Goal: Information Seeking & Learning: Learn about a topic

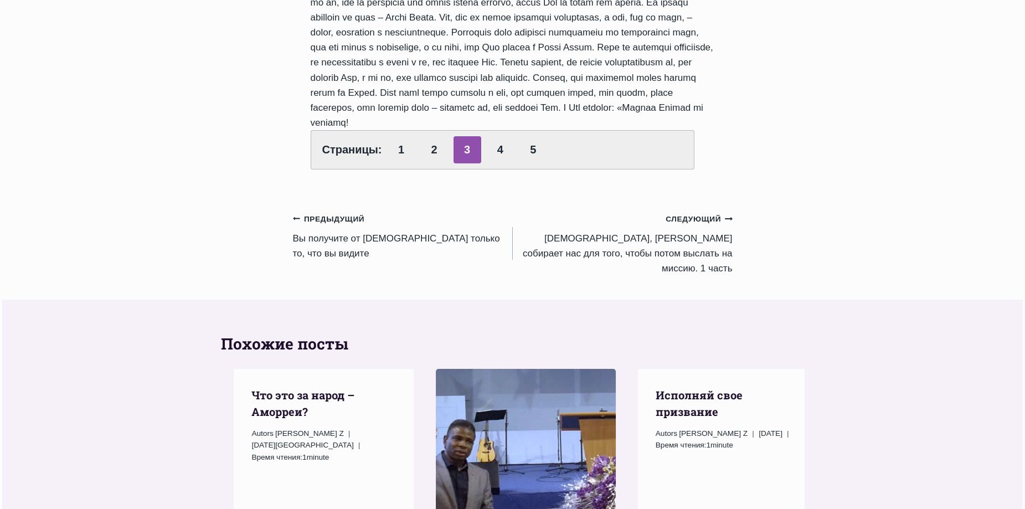
scroll to position [996, 0]
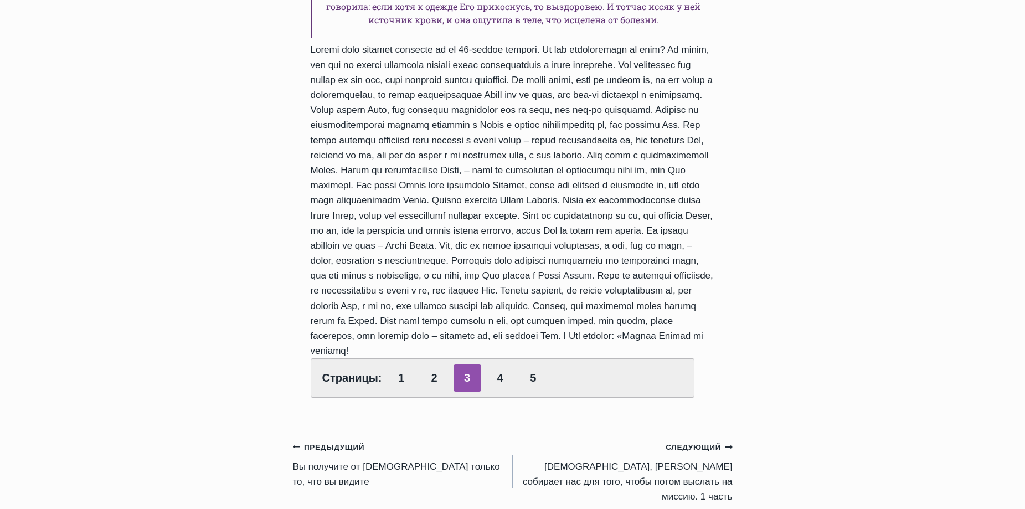
scroll to position [886, 0]
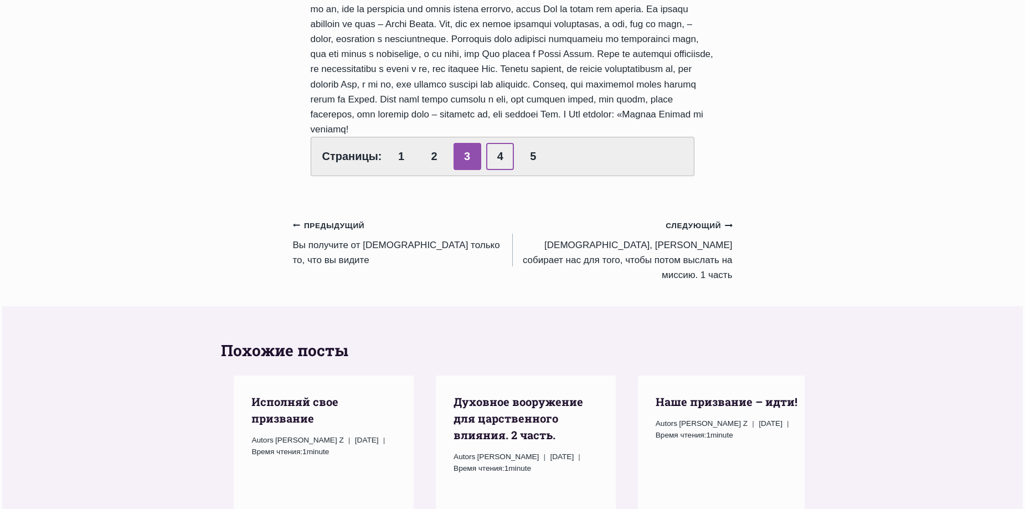
click at [503, 170] on link "4" at bounding box center [500, 156] width 28 height 27
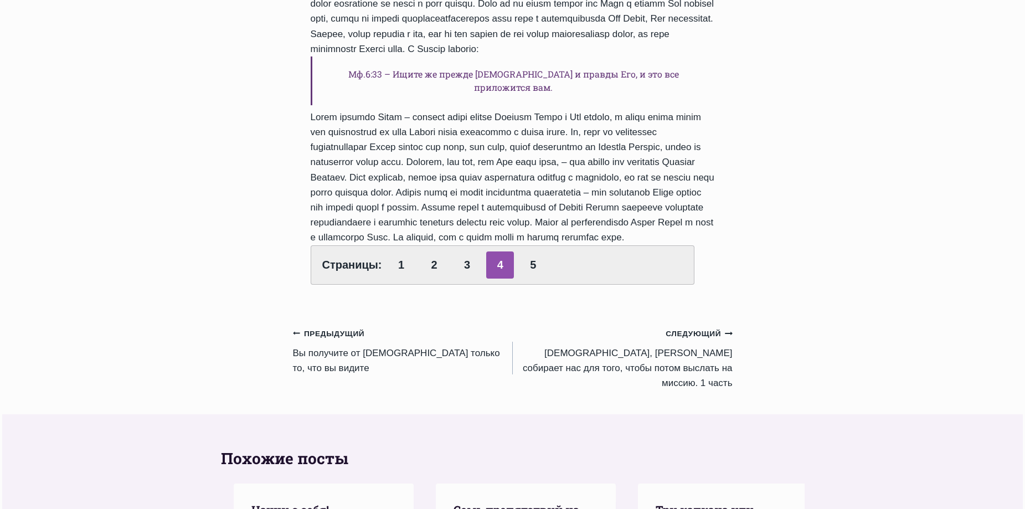
scroll to position [554, 0]
